Goal: Participate in discussion: Engage in conversation with other users on a specific topic

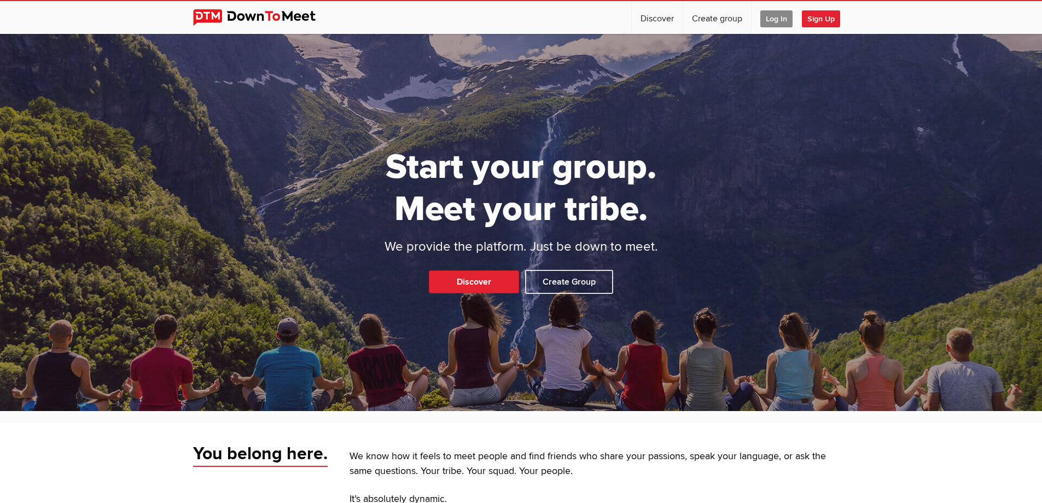
click at [772, 19] on span "Log In" at bounding box center [776, 18] width 32 height 17
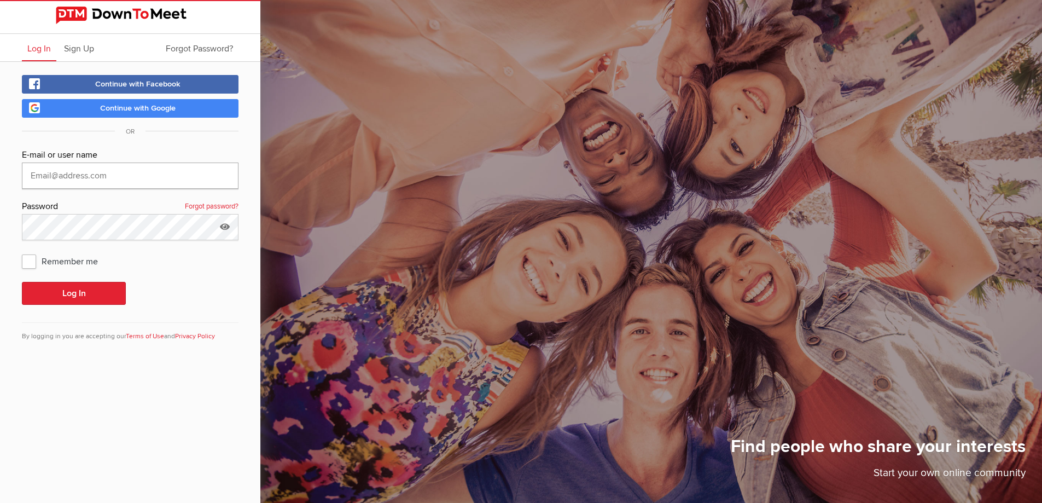
click at [153, 168] on input "text" at bounding box center [130, 175] width 217 height 26
type input "[EMAIL_ADDRESS][DOMAIN_NAME]"
click at [22, 282] on button "Log In" at bounding box center [74, 293] width 104 height 23
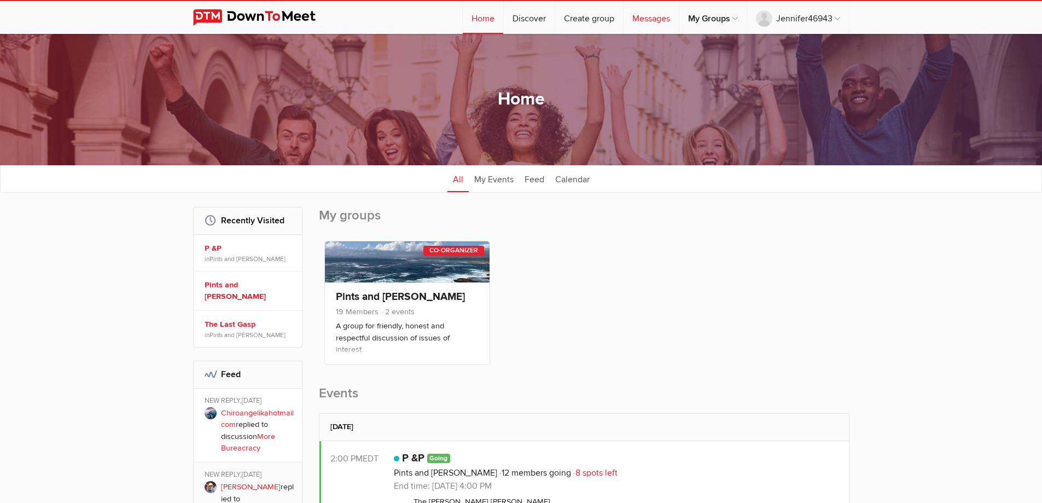
click at [635, 14] on link "Messages" at bounding box center [650, 17] width 55 height 33
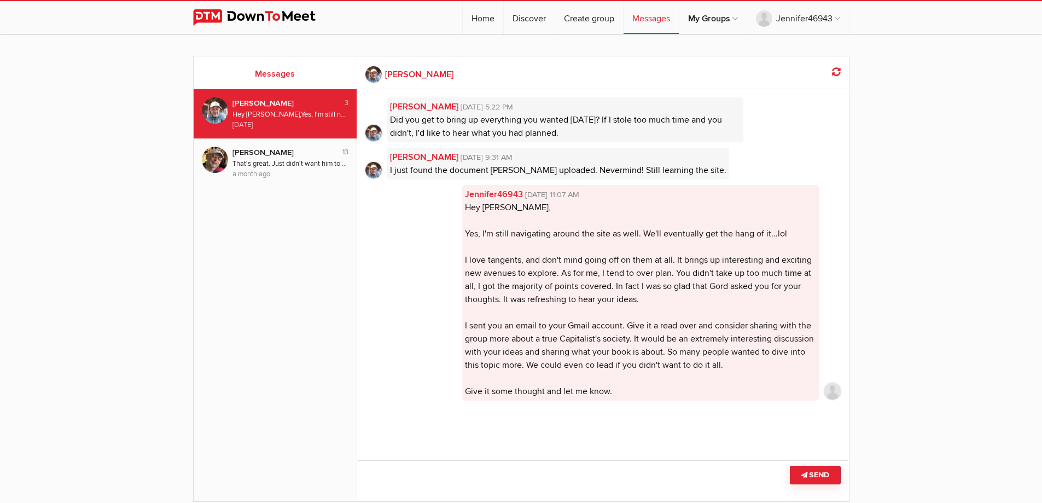
click at [298, 112] on div "Hey [PERSON_NAME], Yes, I'm still navigating around the site as well. We'll eve…" at bounding box center [290, 114] width 116 height 10
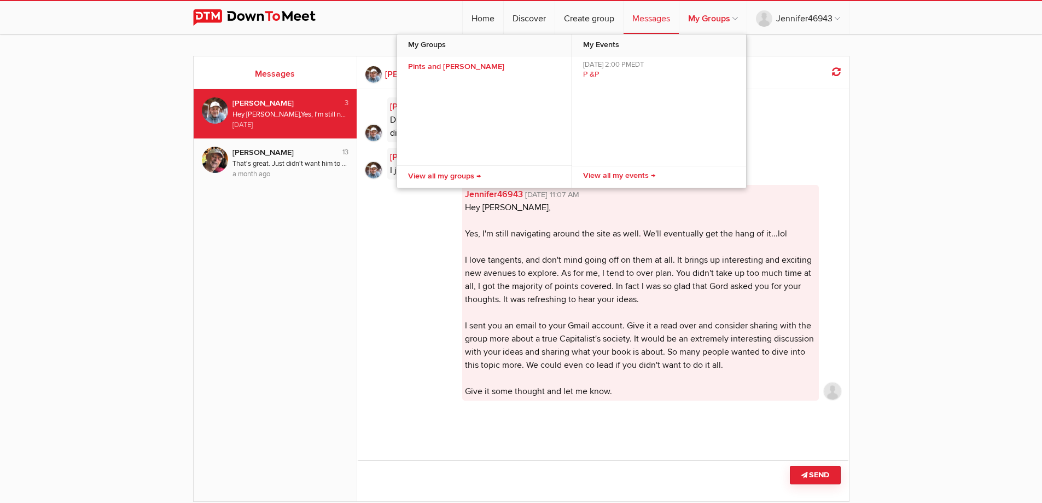
click at [716, 24] on link "My Groups" at bounding box center [712, 17] width 67 height 33
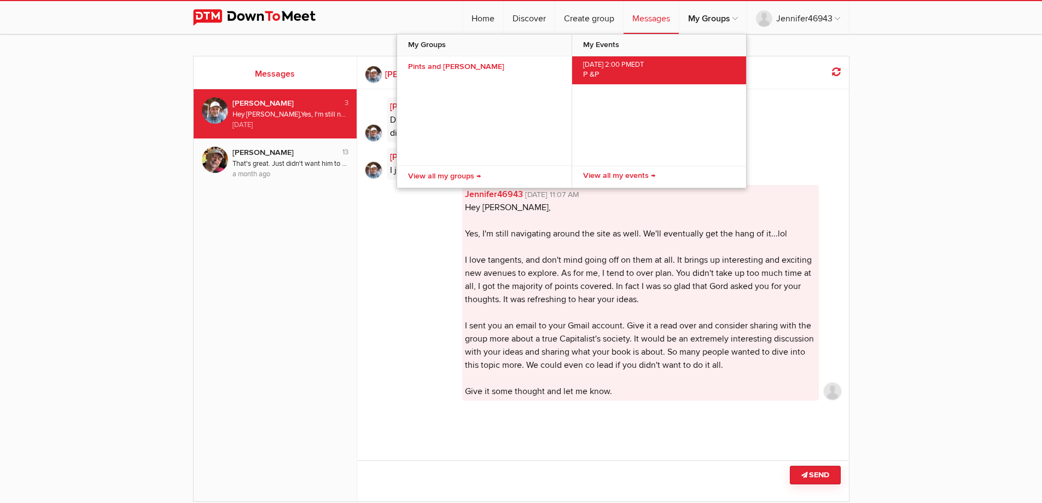
click at [600, 74] on link "[DATE] 2:00 PM EDT P &P" at bounding box center [659, 70] width 174 height 28
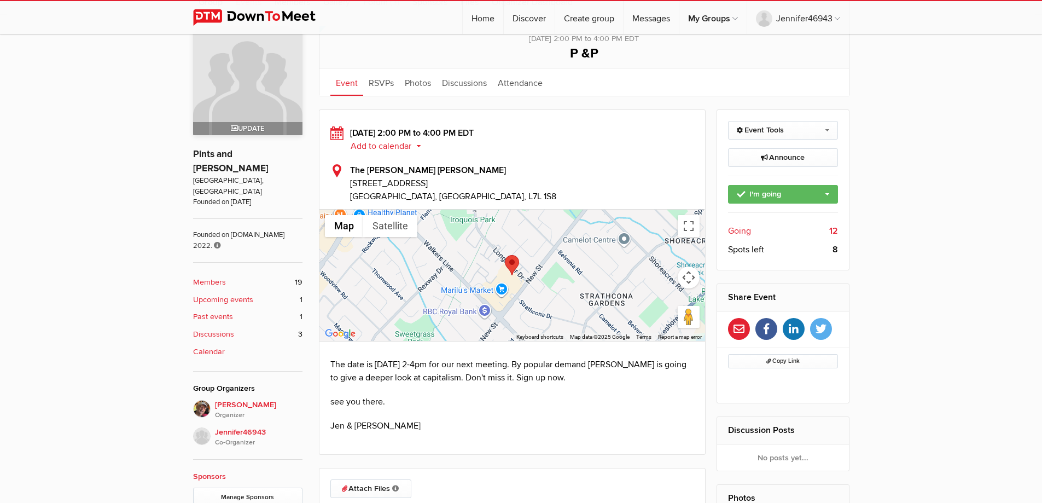
scroll to position [273, 0]
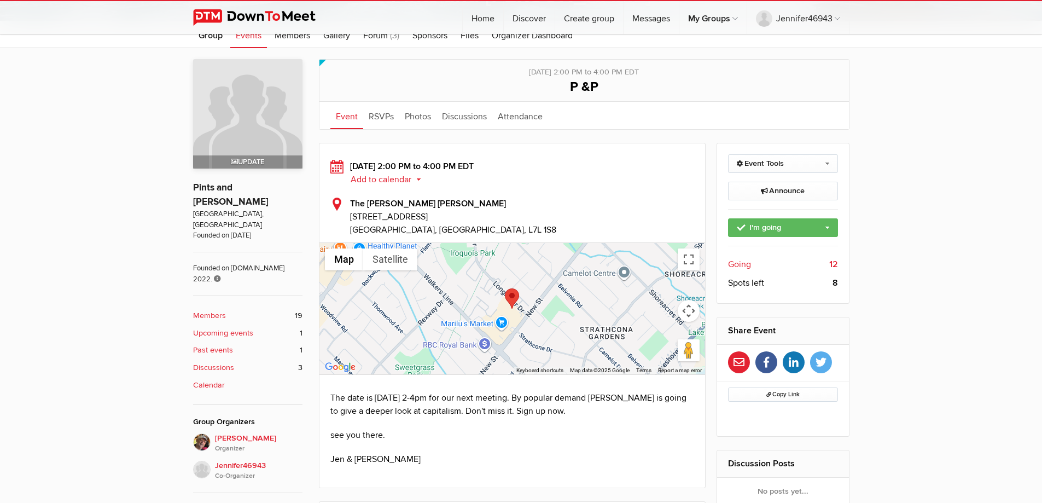
click at [225, 361] on b "Discussions" at bounding box center [213, 367] width 41 height 12
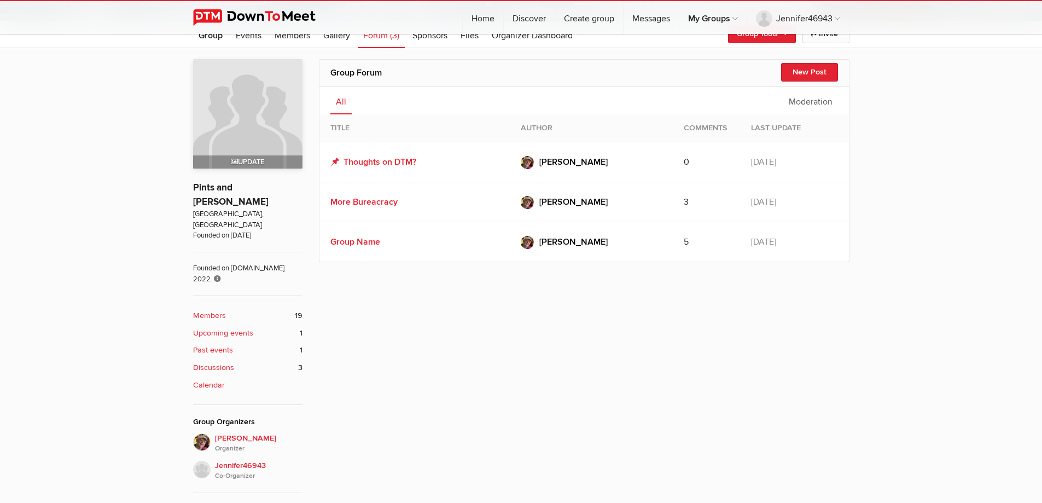
scroll to position [294, 0]
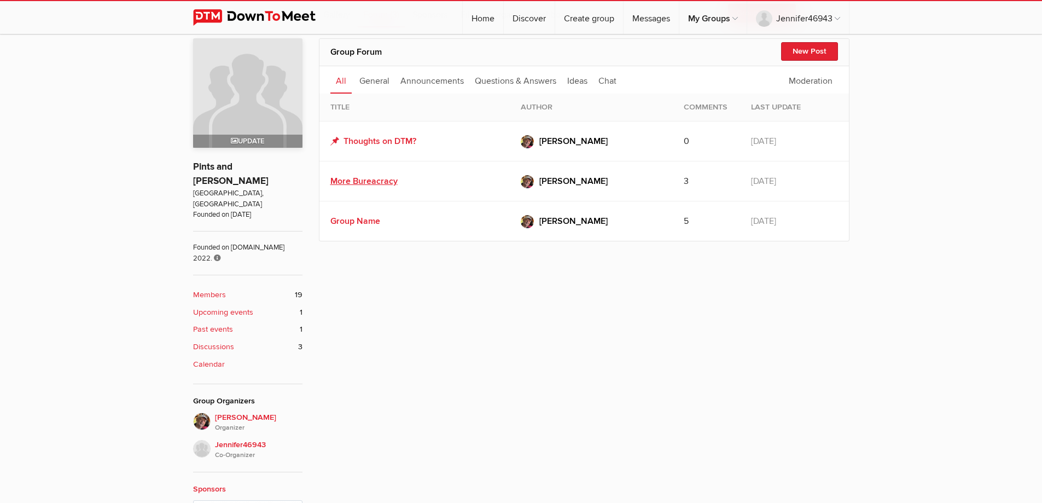
click at [374, 184] on link "More Bureacracy" at bounding box center [363, 181] width 67 height 11
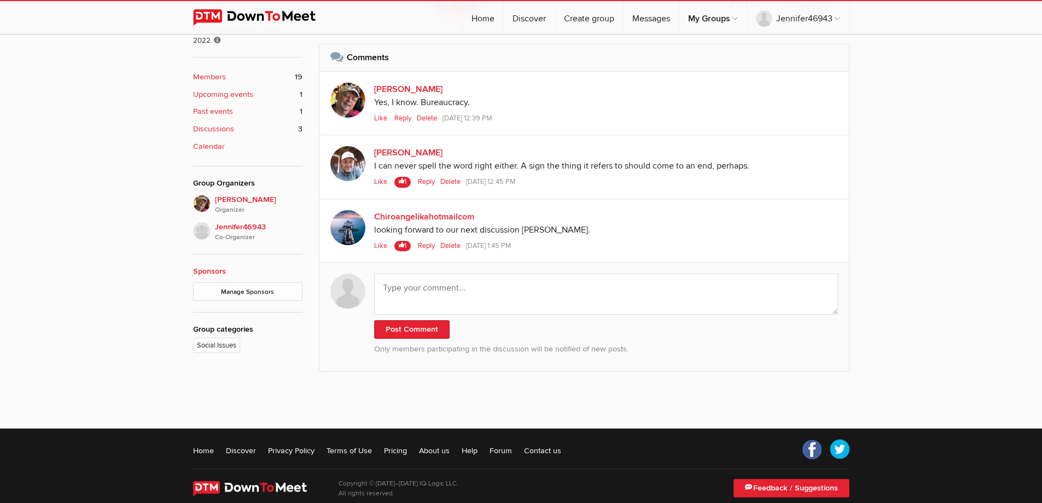
scroll to position [513, 0]
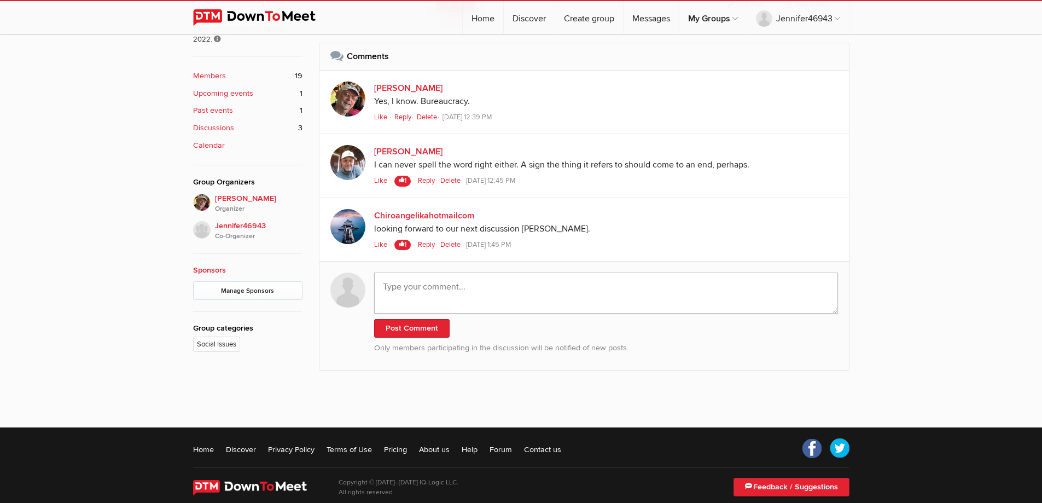
click at [478, 297] on textarea at bounding box center [606, 292] width 464 height 41
paste textarea "[URL][DOMAIN_NAME]"
click at [381, 286] on textarea "[URL][DOMAIN_NAME]" at bounding box center [606, 292] width 464 height 41
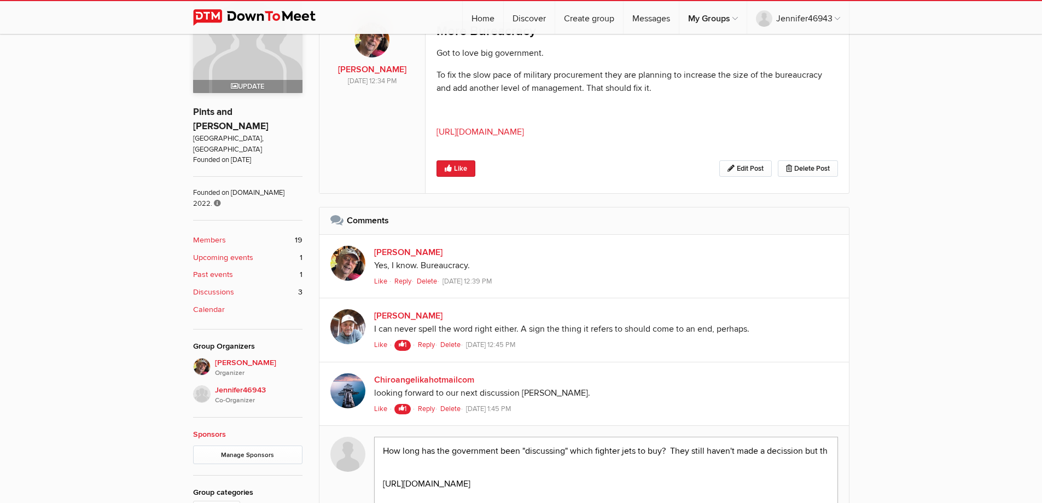
scroll to position [0, 0]
click at [418, 450] on textarea "How long has the government been "discussing" which fighter jets to buy? They s…" at bounding box center [606, 466] width 464 height 60
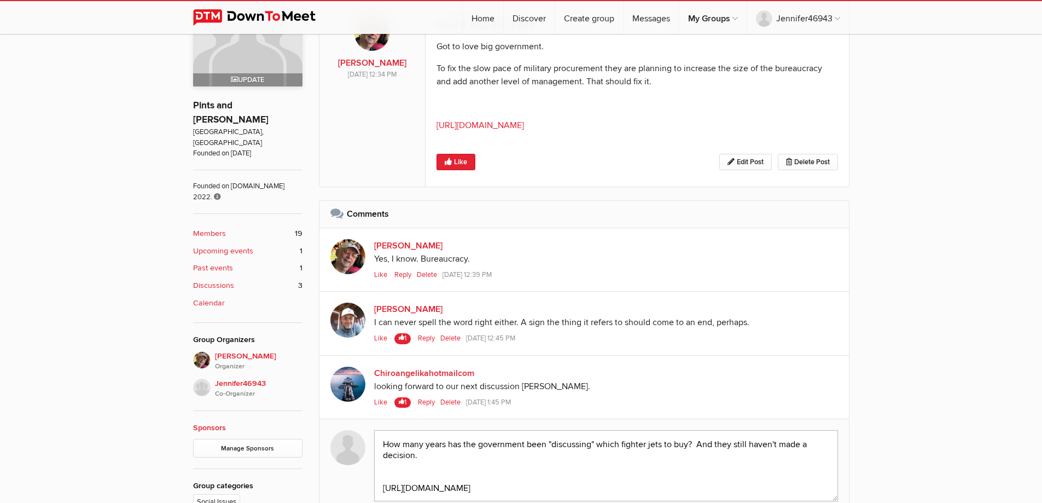
scroll to position [240, 0]
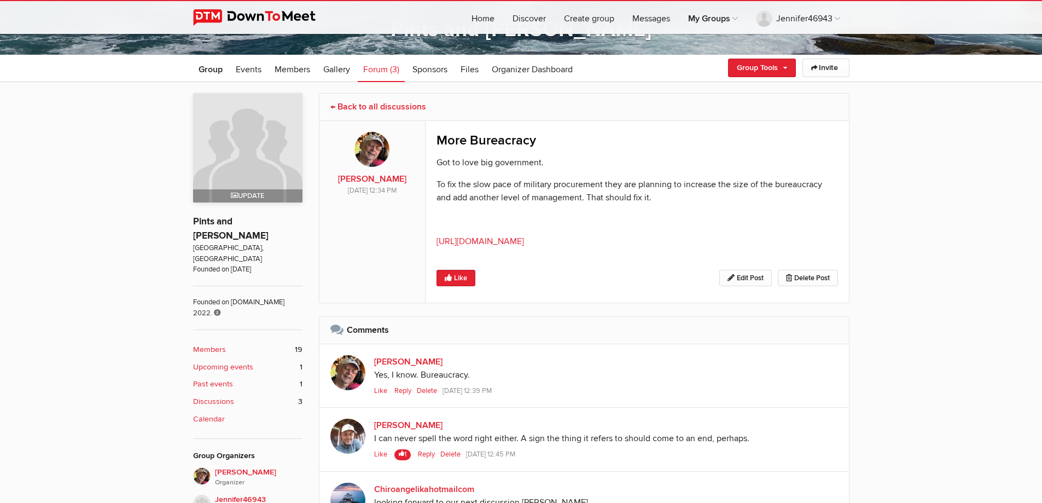
click at [510, 240] on link "[URL][DOMAIN_NAME]" at bounding box center [480, 241] width 88 height 11
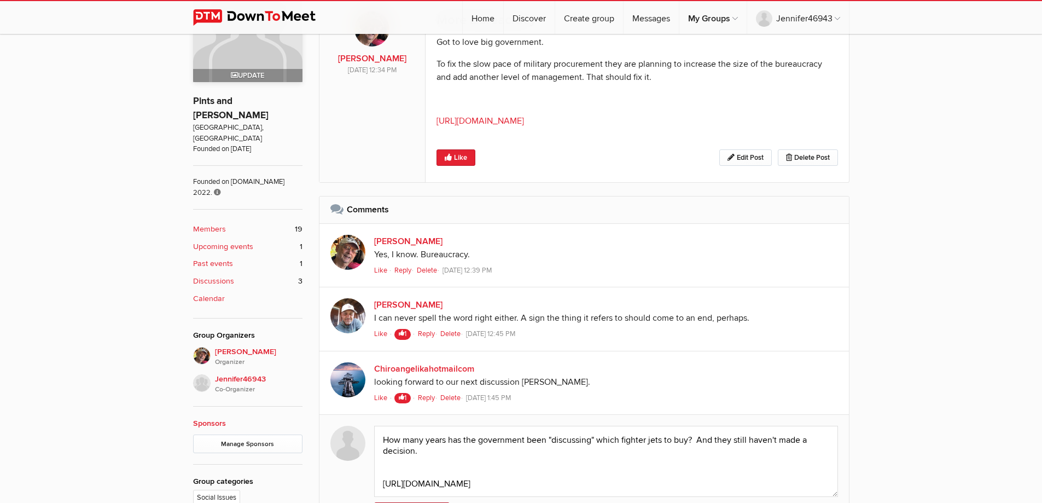
scroll to position [404, 0]
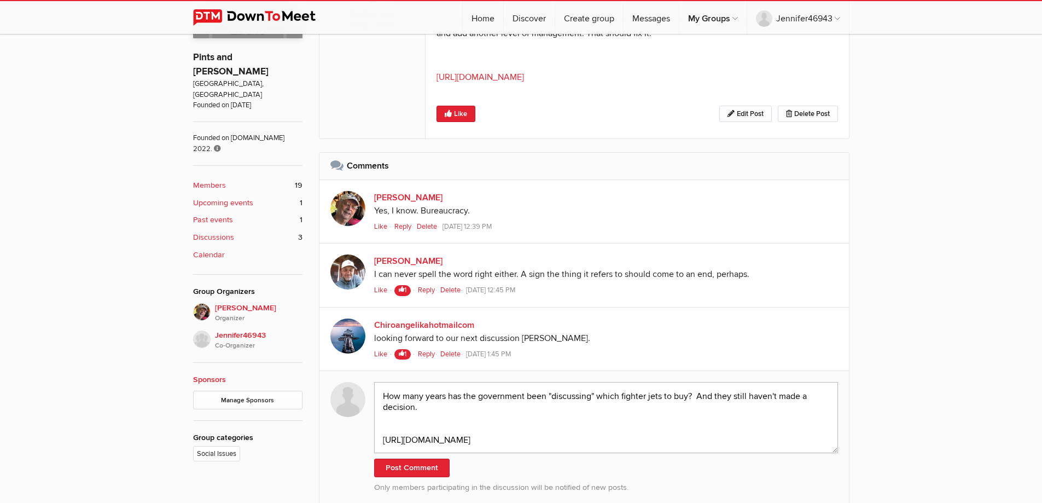
click at [435, 411] on textarea "How many years has the government been "discussing" which fighter jets to buy? …" at bounding box center [606, 417] width 464 height 71
click at [586, 407] on textarea "How many years has the government been "discussing" which fighter jets to buy? …" at bounding box center [606, 417] width 464 height 71
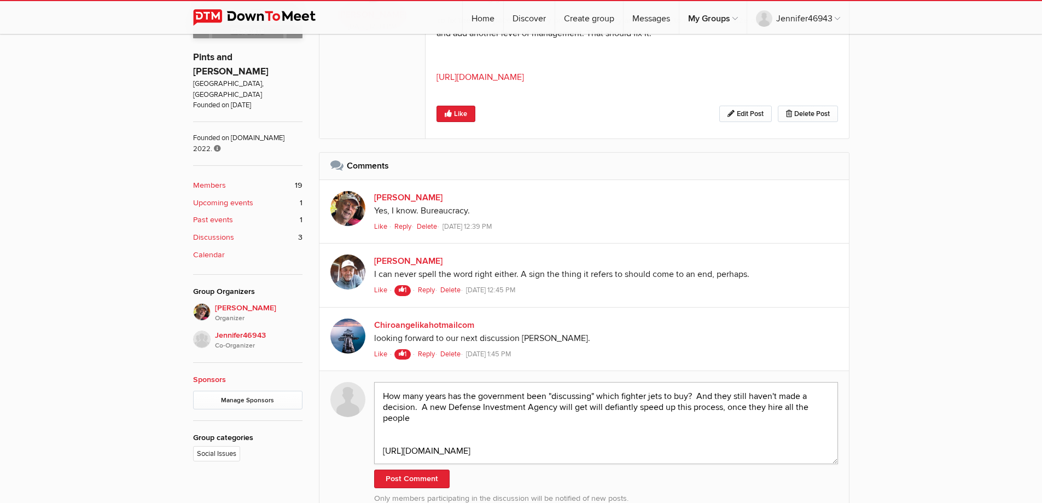
click at [410, 420] on textarea "How many years has the government been "discussing" which fighter jets to buy? …" at bounding box center [606, 423] width 464 height 82
click at [583, 406] on textarea "How many years has the government been "discussing" which fighter jets to buy? …" at bounding box center [606, 423] width 464 height 82
click at [649, 418] on textarea "How many years has the government been "discussing" which fighter jets to buy? …" at bounding box center [606, 423] width 464 height 82
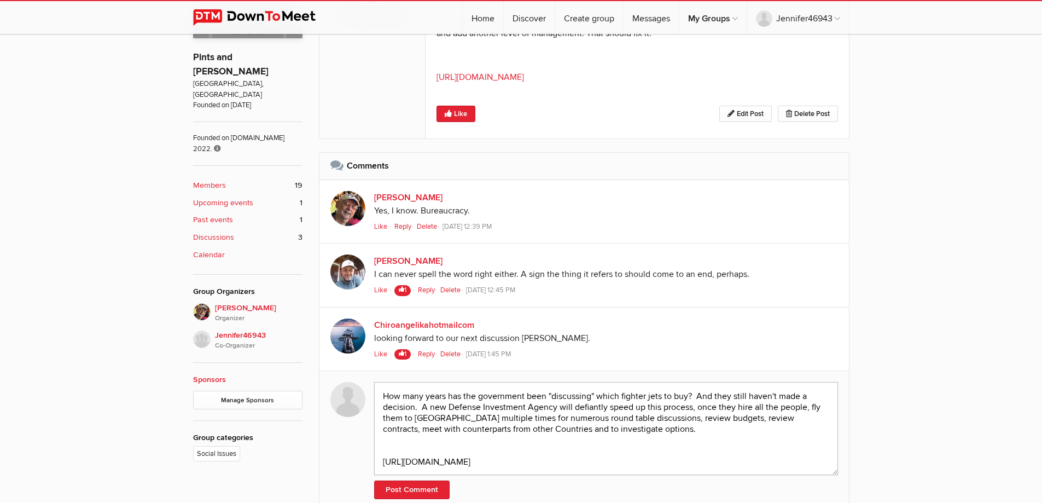
click at [481, 427] on textarea "How many years has the government been "discussing" which fighter jets to buy? …" at bounding box center [606, 428] width 464 height 93
drag, startPoint x: 538, startPoint y: 428, endPoint x: 539, endPoint y: 417, distance: 11.5
click at [538, 428] on textarea "How many years has the government been "discussing" which fighter jets to buy? …" at bounding box center [606, 428] width 464 height 93
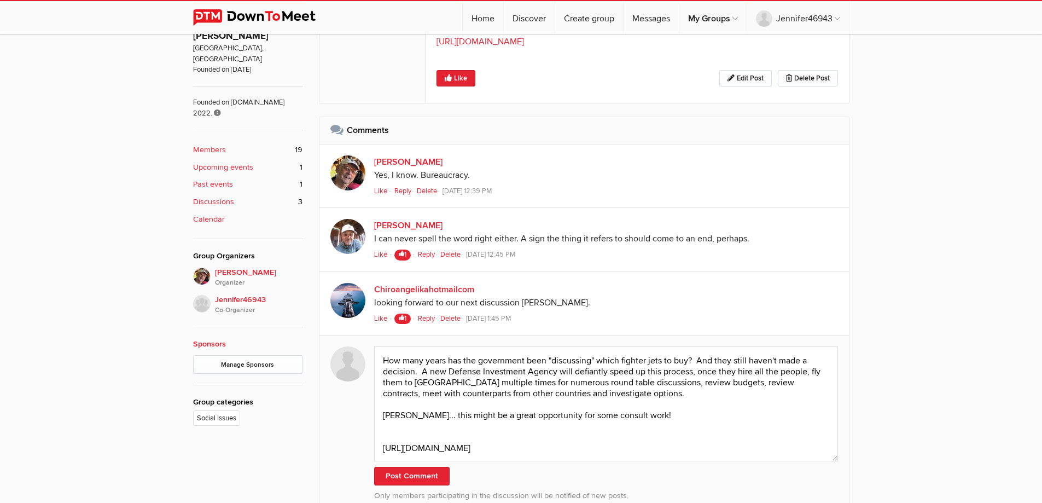
scroll to position [458, 0]
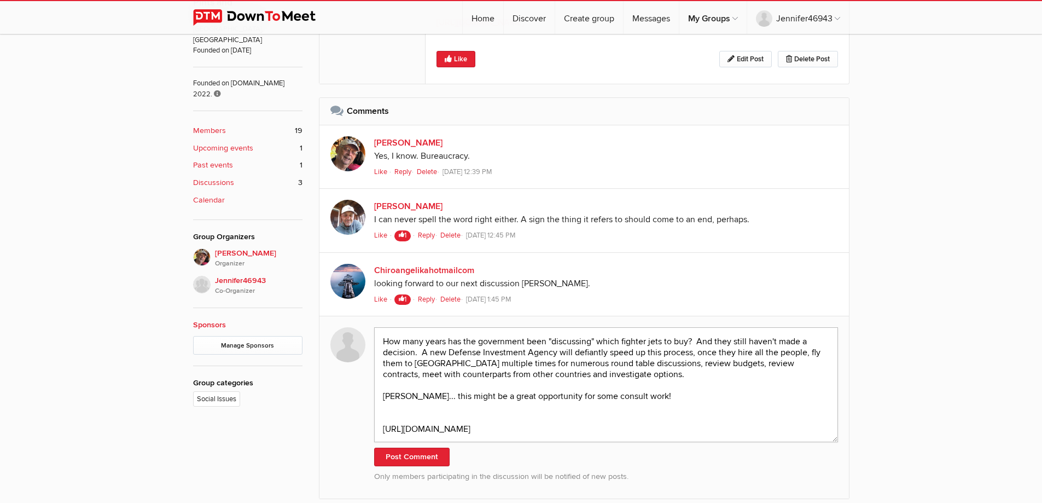
click at [612, 375] on textarea "How many years has the government been "discussing" which fighter jets to buy? …" at bounding box center [606, 384] width 464 height 115
click at [629, 396] on textarea "How many years has the government been "discussing" which fighter jets to buy? …" at bounding box center [606, 384] width 464 height 115
click at [619, 375] on textarea "How many years has the government been "discussing" which fighter jets to buy? …" at bounding box center [606, 384] width 464 height 115
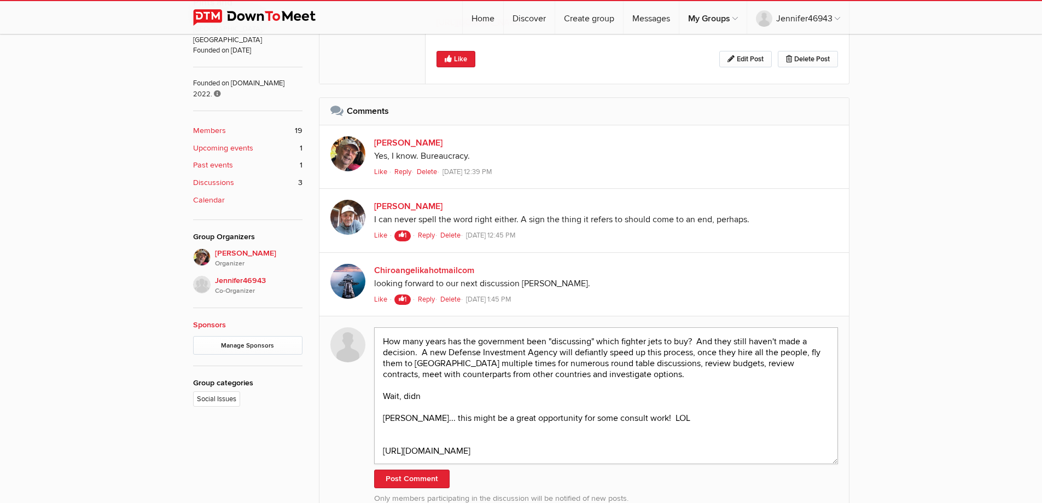
click at [429, 397] on textarea "How many years has the government been "discussing" which fighter jets to buy? …" at bounding box center [606, 395] width 464 height 137
click at [607, 373] on textarea "How many years has the government been "discussing" which fighter jets to buy? …" at bounding box center [606, 395] width 464 height 137
click at [561, 396] on textarea "How many years has the government been "discussing" which fighter jets to buy? …" at bounding box center [606, 395] width 464 height 137
type textarea "How many years has the government been "discussing" which fighter jets to buy? …"
click at [424, 482] on button "Post Comment" at bounding box center [411, 478] width 75 height 19
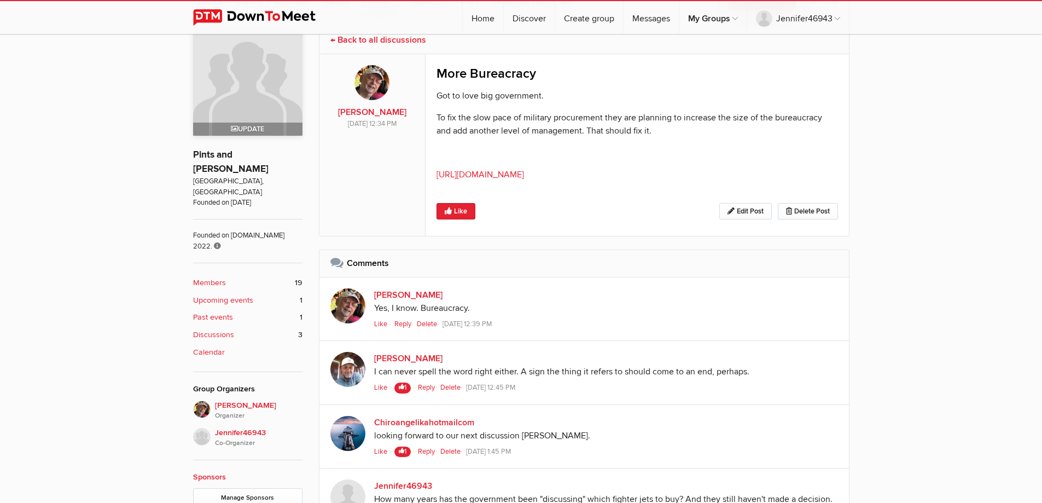
scroll to position [294, 0]
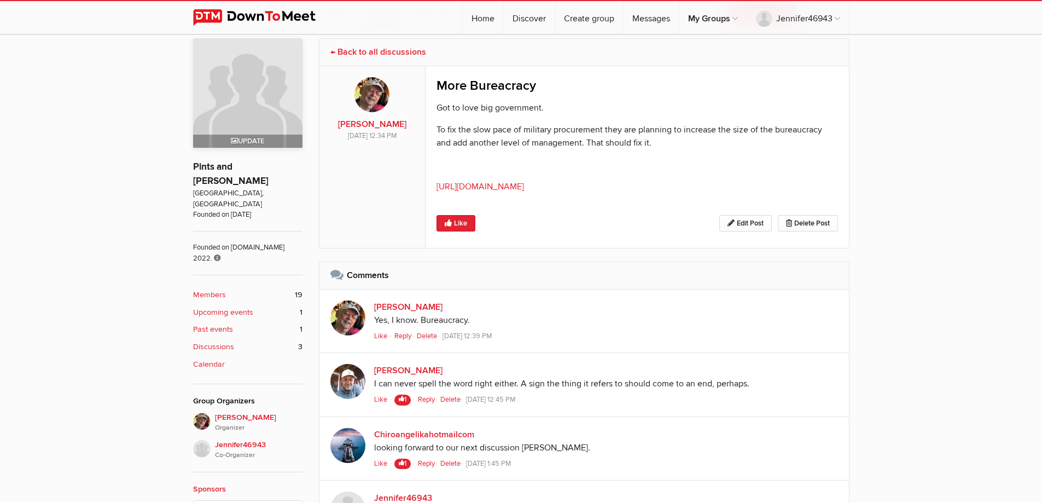
click at [234, 341] on link "Discussions 3" at bounding box center [247, 347] width 109 height 12
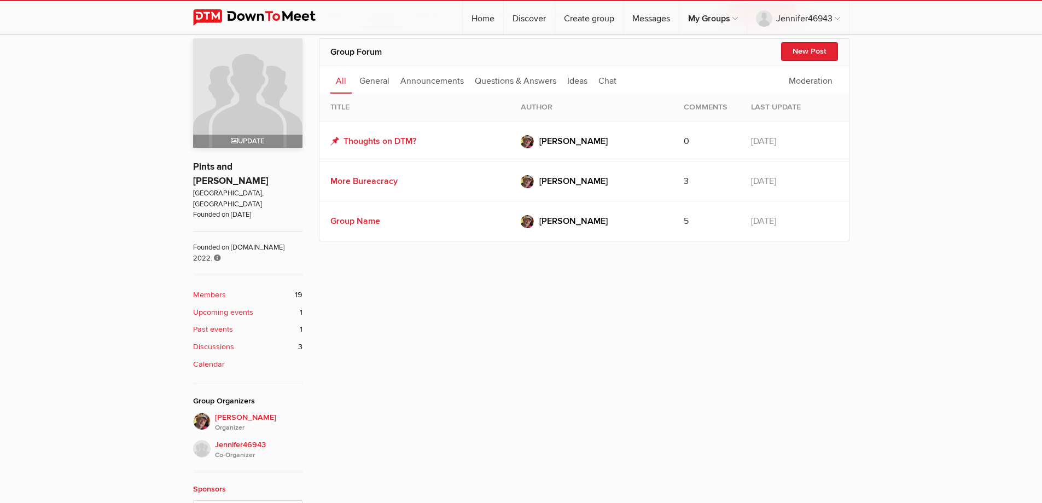
click at [353, 214] on div "Group Name" at bounding box center [414, 220] width 168 height 13
click at [353, 221] on link "Group Name" at bounding box center [355, 220] width 50 height 11
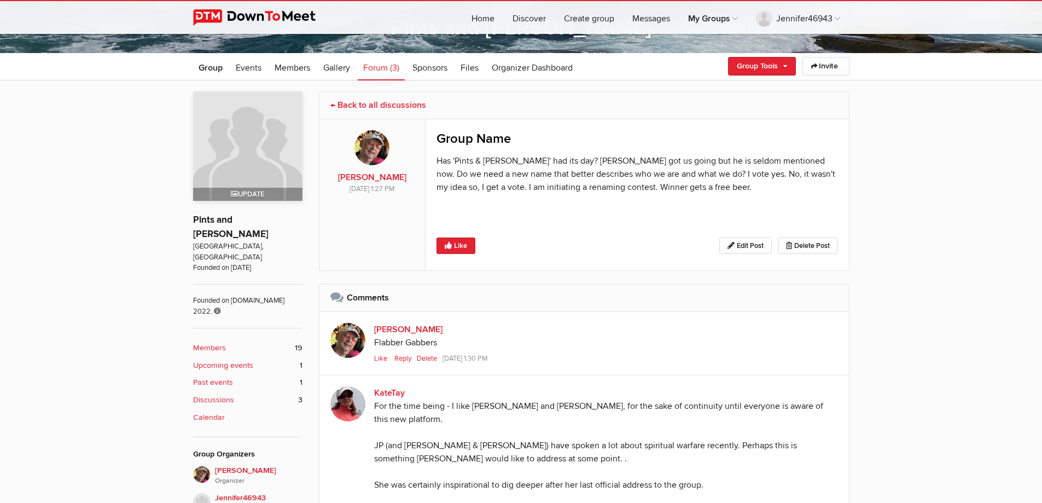
scroll to position [130, 0]
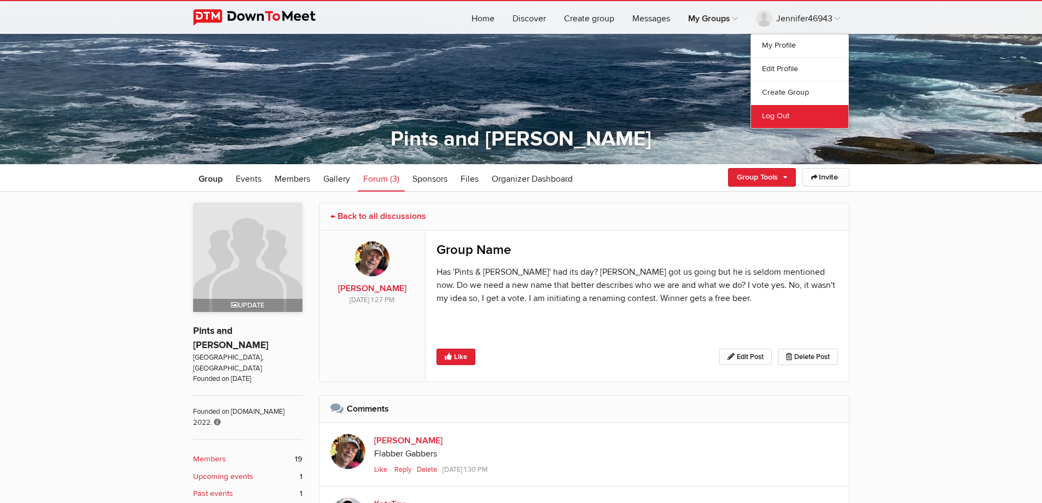
click at [771, 118] on link "Log Out" at bounding box center [799, 116] width 97 height 24
